Goal: Transaction & Acquisition: Purchase product/service

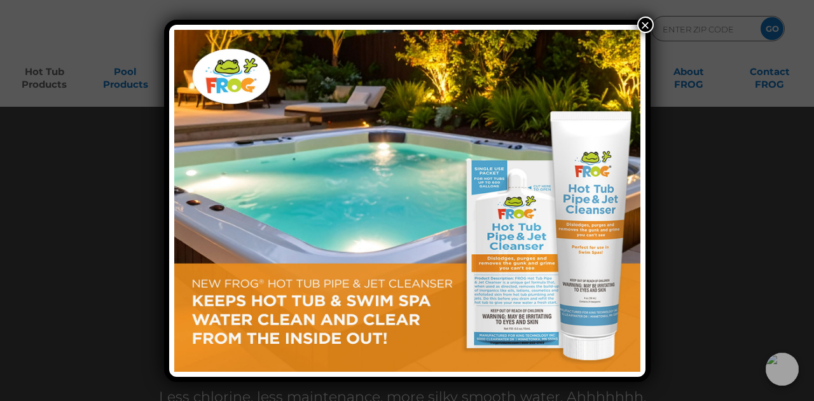
click at [650, 25] on button "×" at bounding box center [646, 25] width 17 height 17
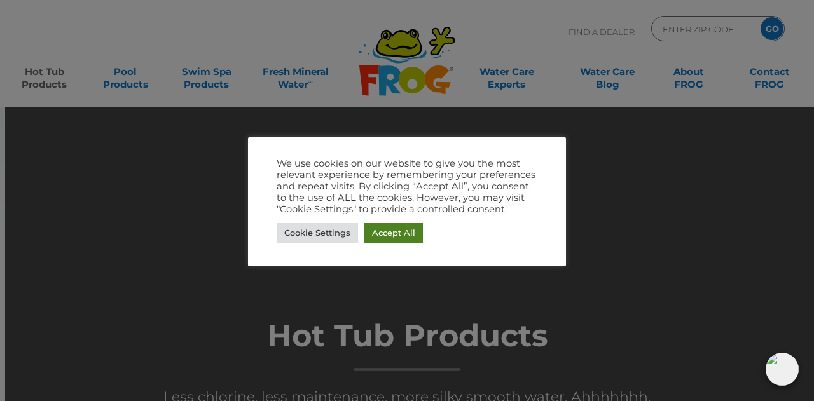
click at [375, 233] on link "Accept All" at bounding box center [394, 233] width 59 height 20
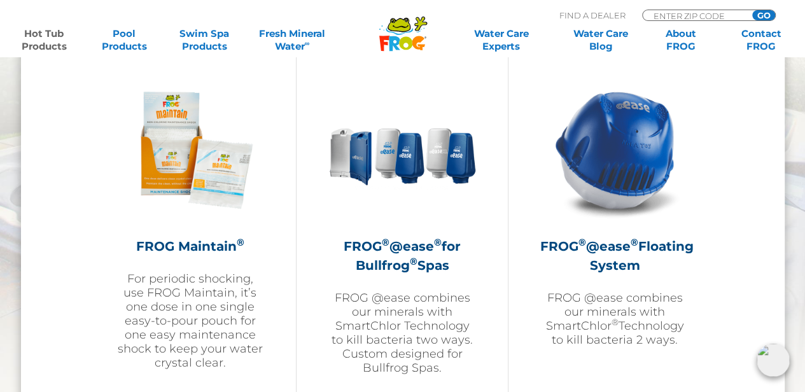
scroll to position [1463, 0]
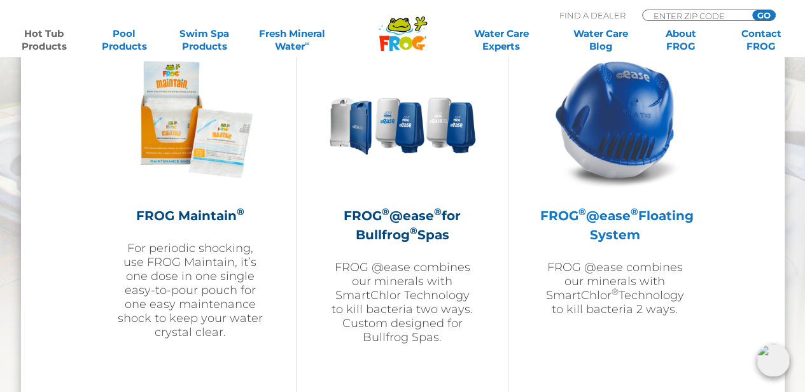
click at [632, 103] on img at bounding box center [615, 120] width 148 height 148
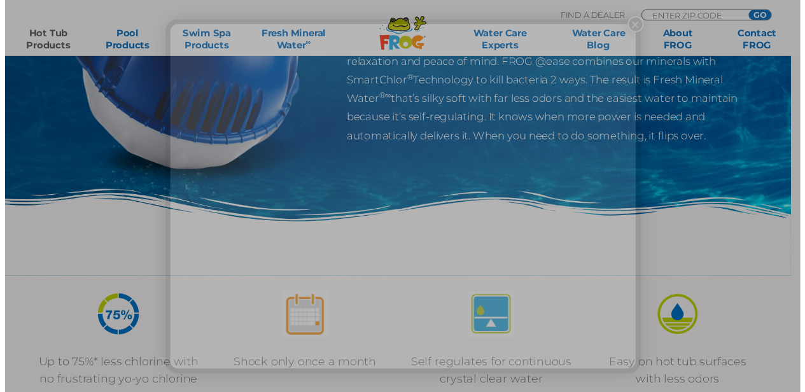
scroll to position [254, 0]
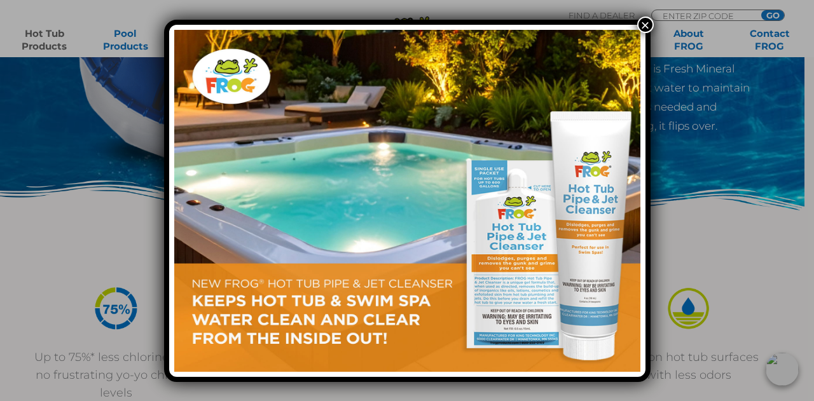
click at [645, 20] on button "×" at bounding box center [646, 25] width 17 height 17
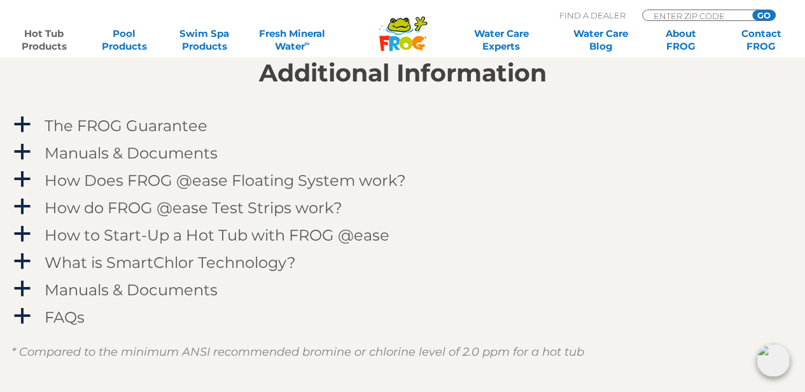
scroll to position [1336, 0]
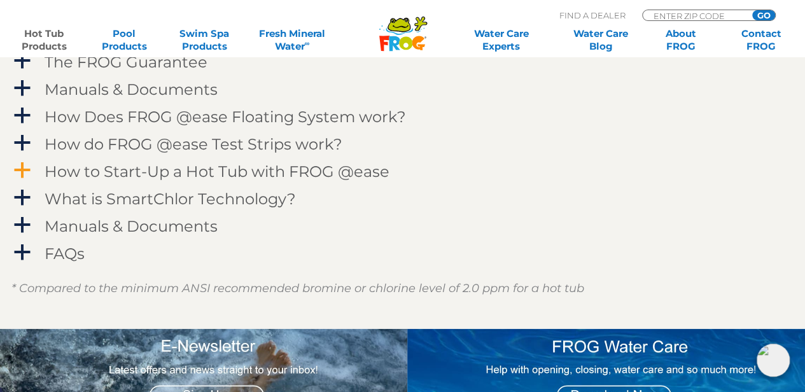
click at [321, 173] on h4 "How to Start-Up a Hot Tub with FROG @ease" at bounding box center [217, 171] width 345 height 17
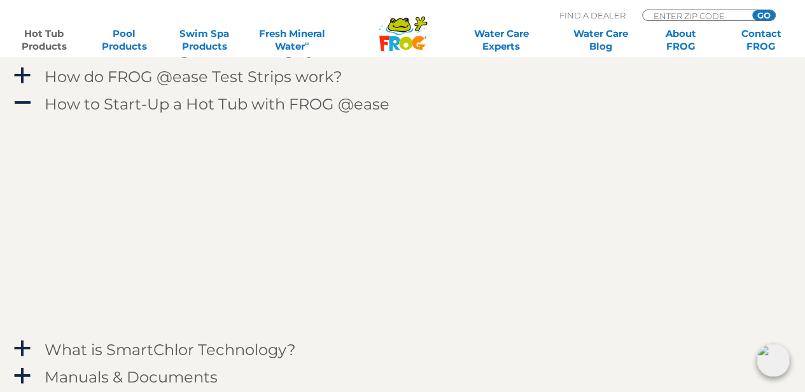
scroll to position [1400, 0]
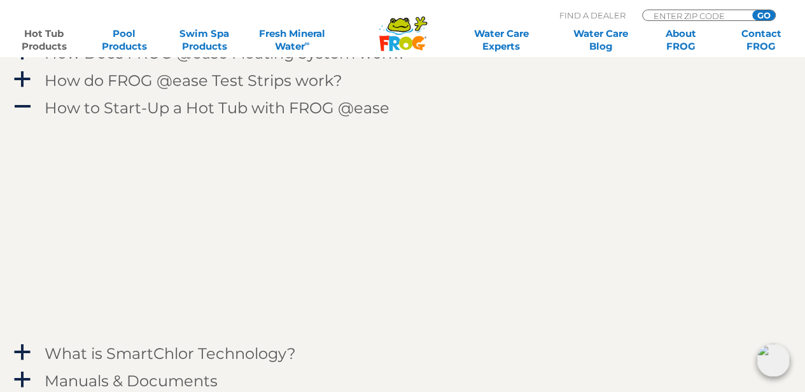
click at [648, 237] on p at bounding box center [412, 229] width 732 height 206
click at [622, 254] on p at bounding box center [412, 229] width 732 height 206
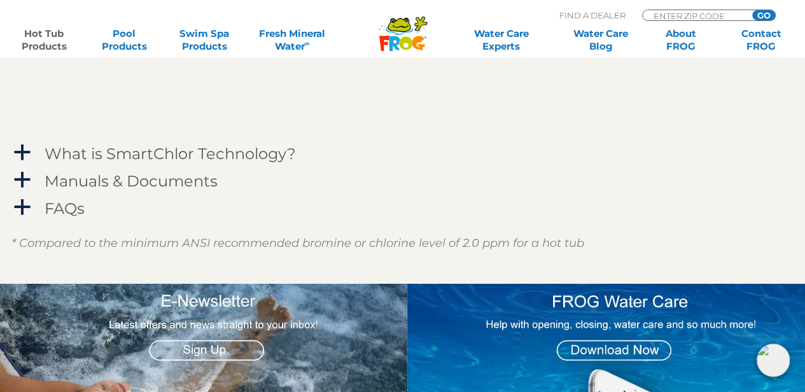
scroll to position [1463, 0]
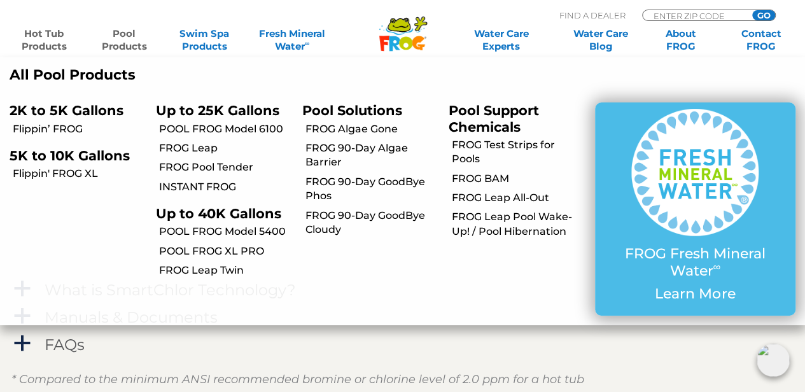
click at [126, 32] on link "Pool Products" at bounding box center [124, 39] width 62 height 25
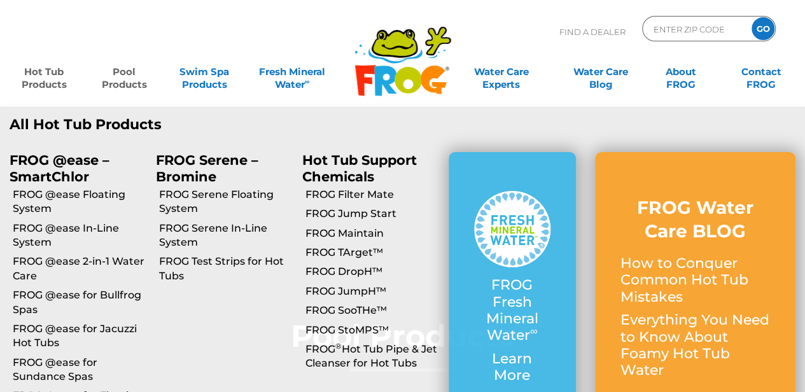
click at [57, 73] on link "Hot Tub Products" at bounding box center [44, 71] width 62 height 25
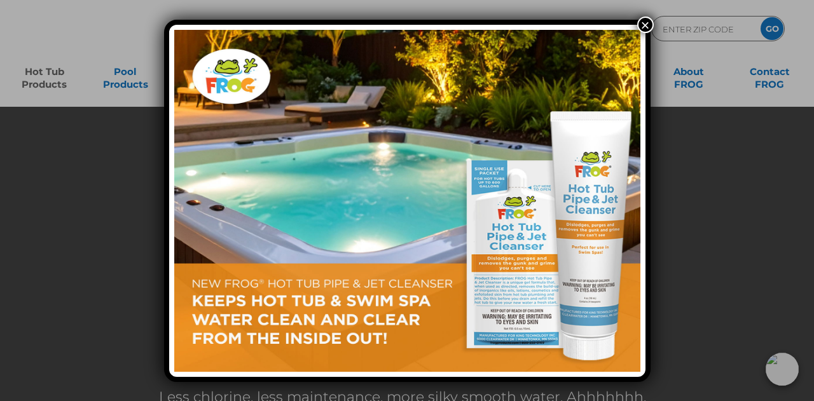
click at [648, 18] on button "×" at bounding box center [646, 25] width 17 height 17
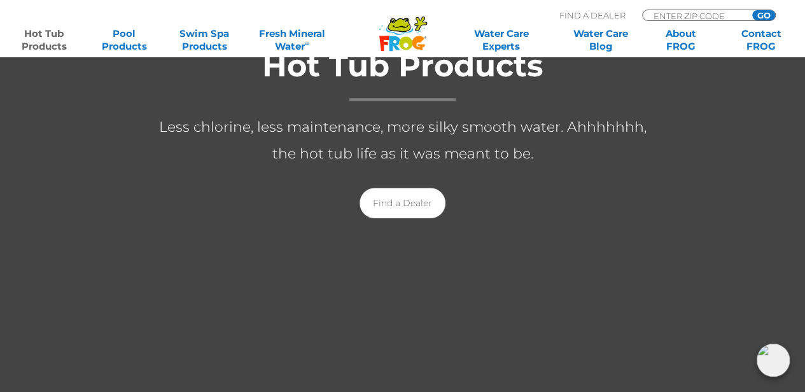
scroll to position [318, 0]
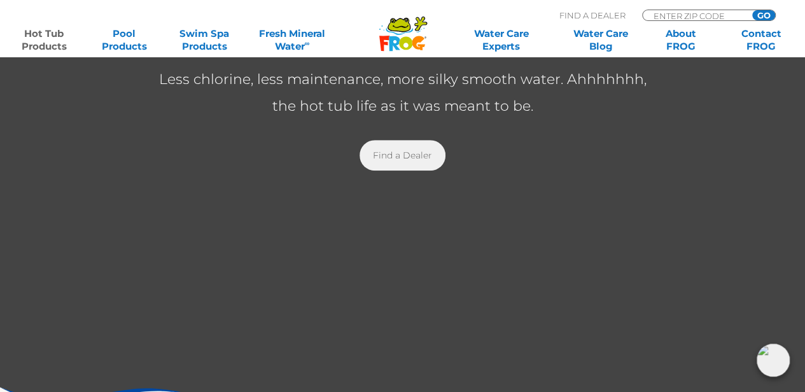
click at [408, 155] on link "Find a Dealer" at bounding box center [402, 155] width 86 height 31
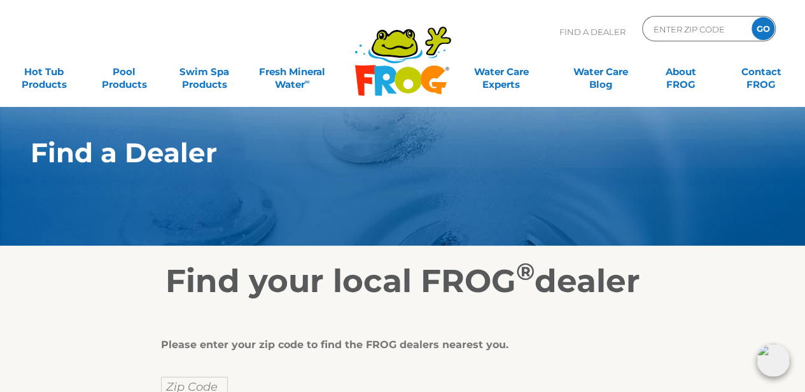
scroll to position [127, 0]
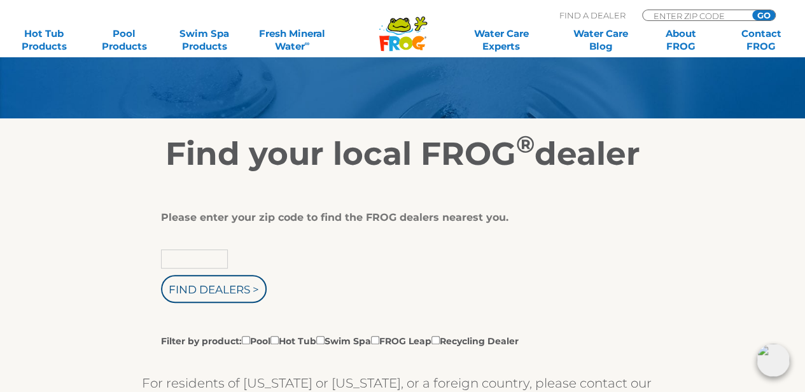
click at [217, 261] on input "text" at bounding box center [194, 258] width 67 height 19
type input "32934"
click at [161, 275] on input "Find Dealers >" at bounding box center [214, 289] width 106 height 28
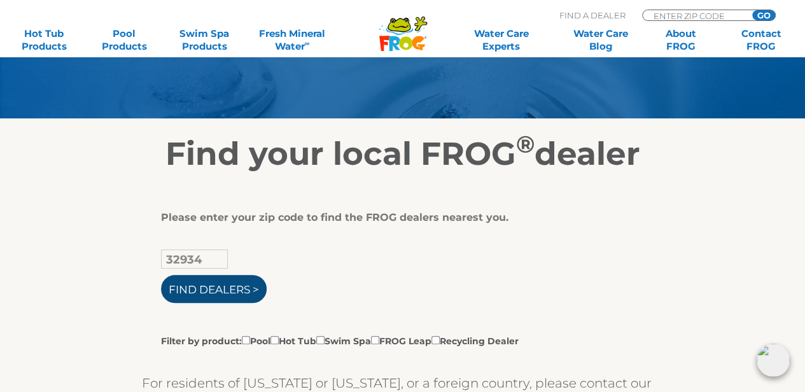
click at [209, 279] on input "Find Dealers >" at bounding box center [214, 289] width 106 height 28
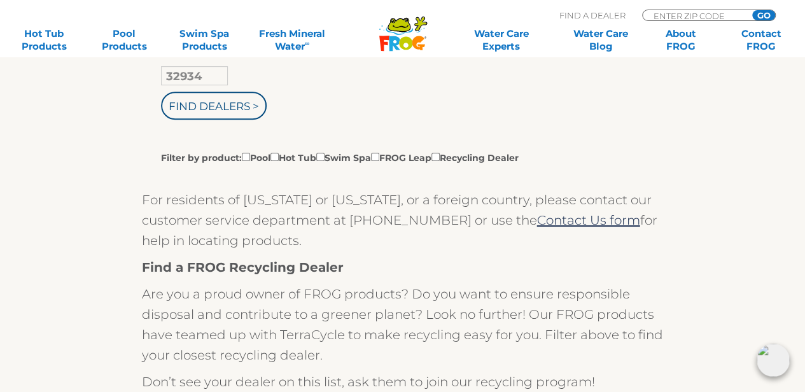
scroll to position [318, 0]
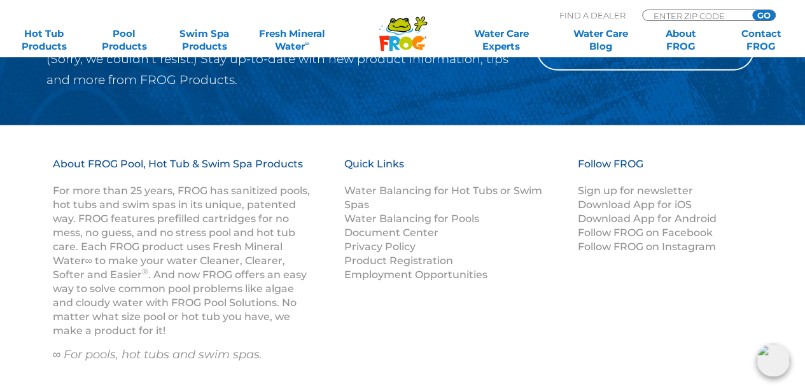
scroll to position [1543, 0]
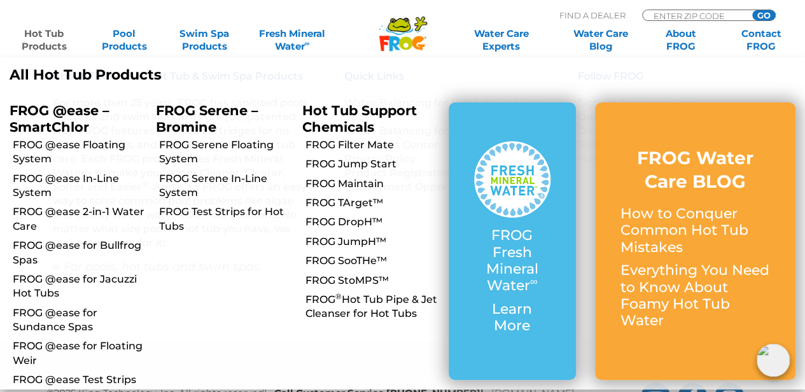
click at [59, 45] on link "Hot Tub Products" at bounding box center [44, 39] width 62 height 25
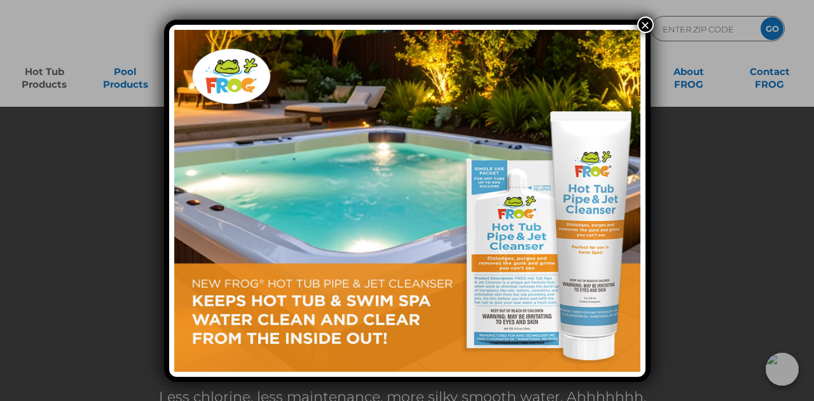
click at [646, 20] on button "×" at bounding box center [646, 25] width 17 height 17
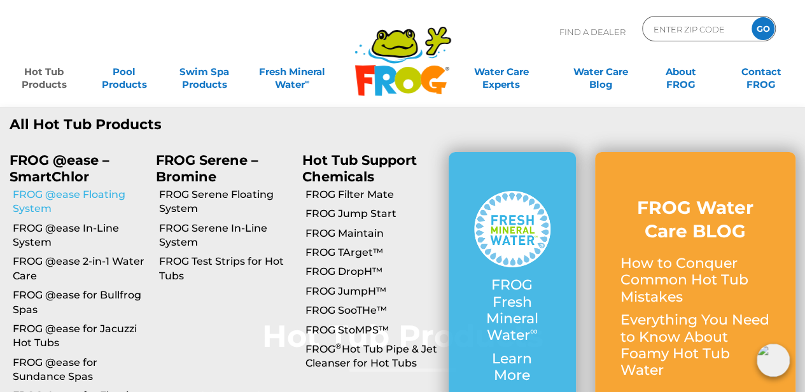
click at [44, 197] on link "FROG @ease Floating System" at bounding box center [80, 202] width 134 height 29
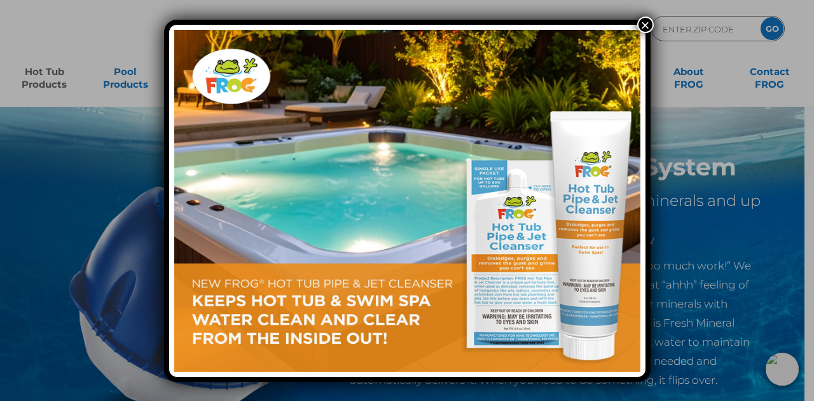
click at [648, 22] on button "×" at bounding box center [646, 25] width 17 height 17
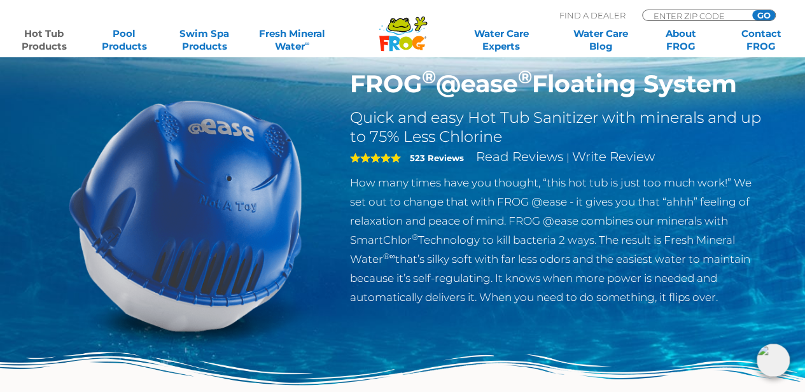
scroll to position [64, 0]
